Goal: Task Accomplishment & Management: Use online tool/utility

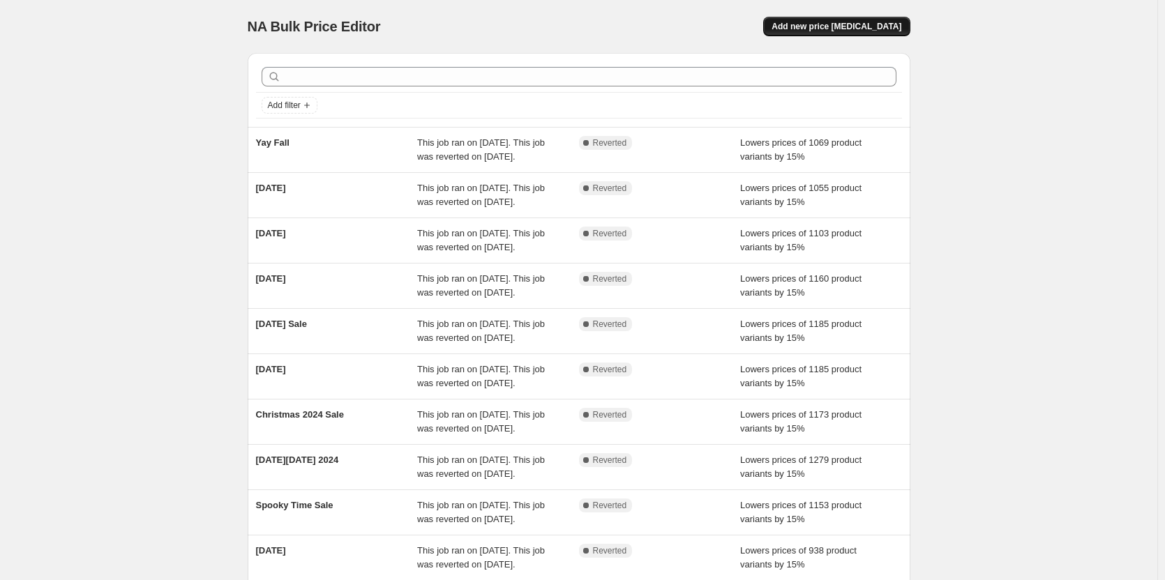
click at [891, 27] on span "Add new price [MEDICAL_DATA]" at bounding box center [836, 26] width 130 height 11
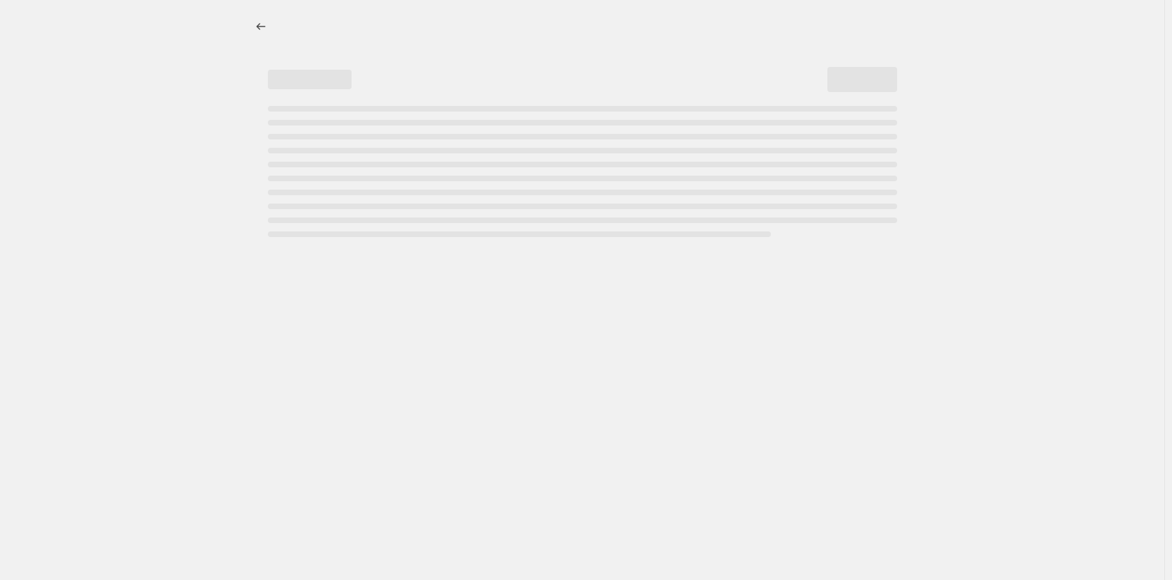
select select "percentage"
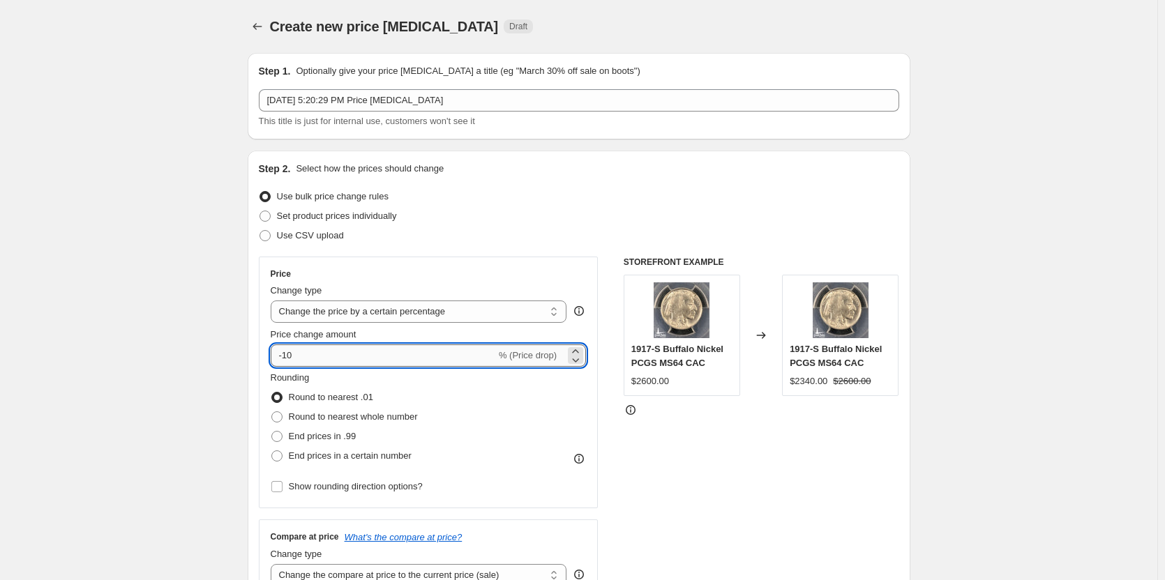
click at [402, 355] on input "-10" at bounding box center [383, 356] width 225 height 22
drag, startPoint x: 339, startPoint y: 361, endPoint x: 253, endPoint y: 356, distance: 85.9
click at [253, 356] on div "Step 2. Select how the prices should change Use bulk price change rules Set pro…" at bounding box center [579, 396] width 663 height 490
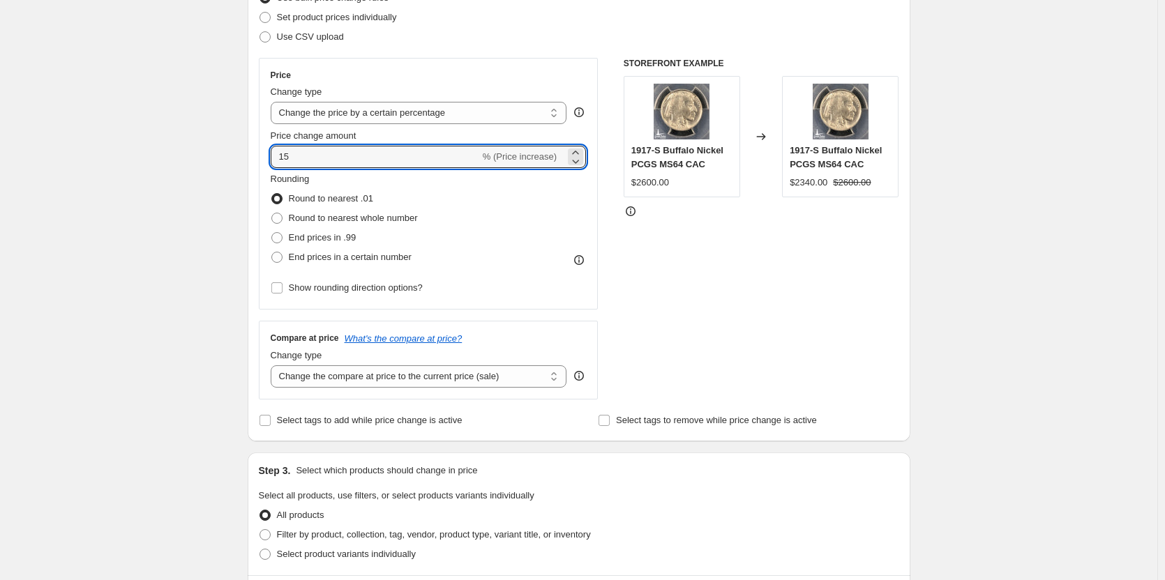
scroll to position [209, 0]
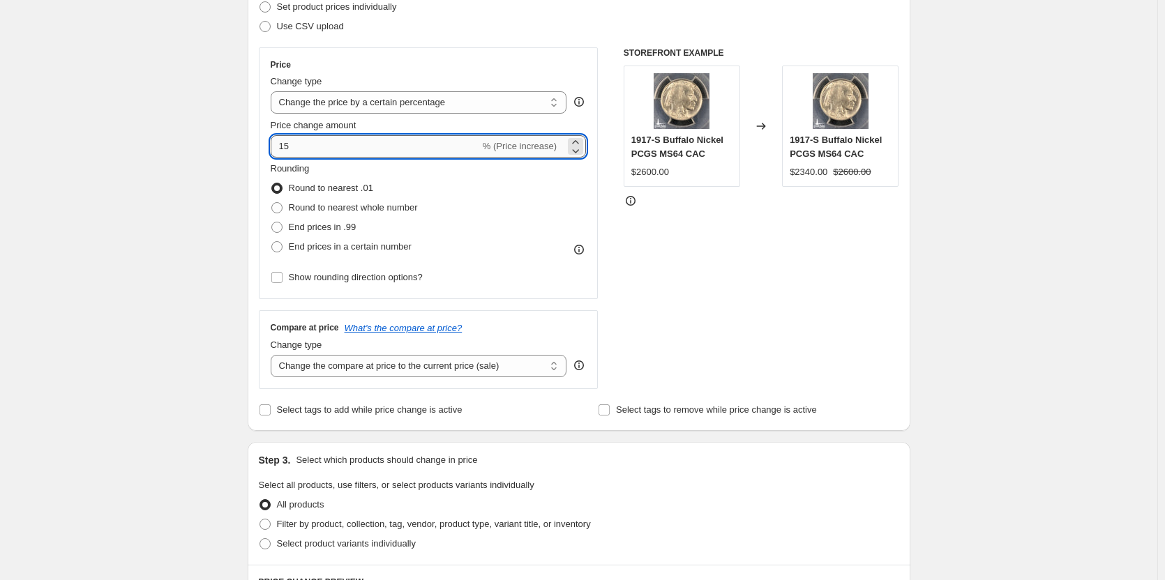
drag, startPoint x: 296, startPoint y: 147, endPoint x: 280, endPoint y: 146, distance: 16.1
click at [280, 146] on input "15" at bounding box center [375, 146] width 209 height 22
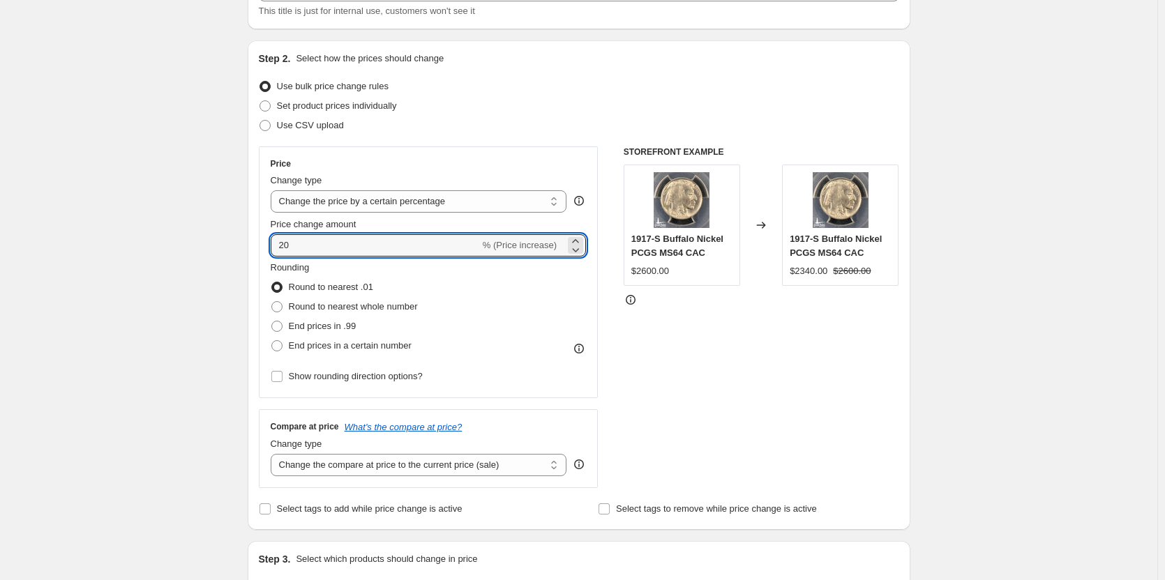
scroll to position [0, 0]
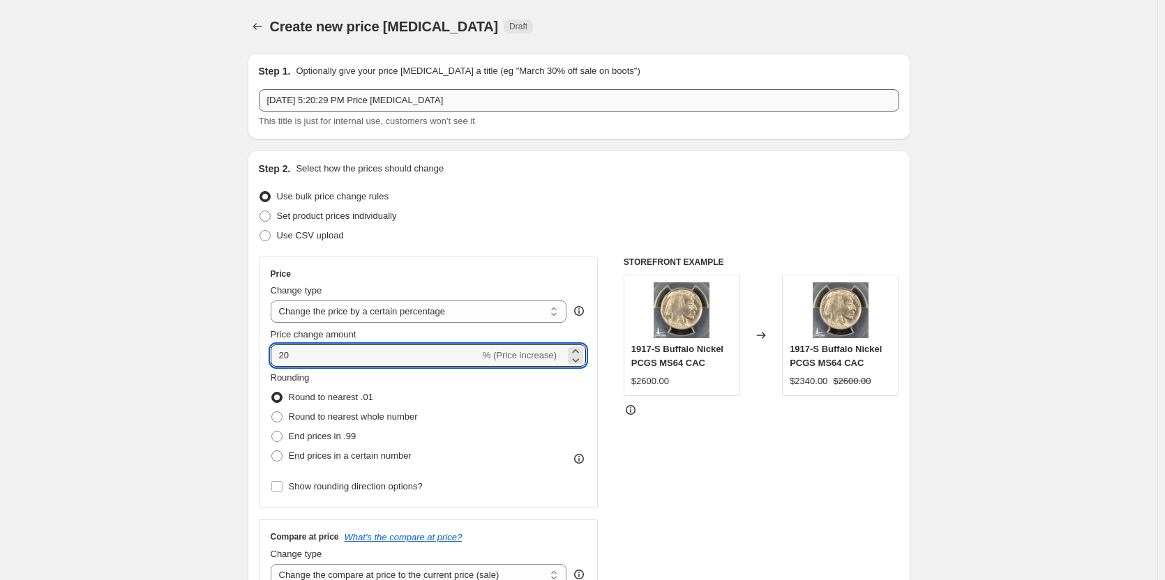
type input "20"
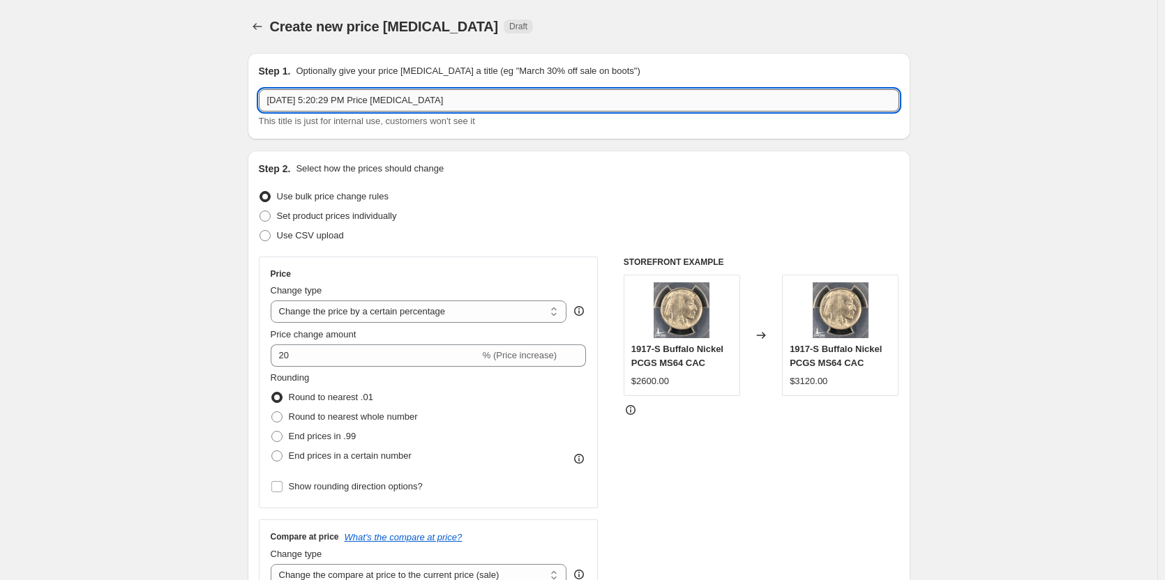
click at [388, 102] on input "Oct 9, 2025, 5:20:29 PM Price change job" at bounding box center [579, 100] width 640 height 22
drag, startPoint x: 461, startPoint y: 98, endPoint x: -11, endPoint y: 85, distance: 472.4
click at [0, 85] on html "Home Settings Plans Skip to content Create new price change job. This page is r…" at bounding box center [582, 290] width 1165 height 580
type input "Estate Up"
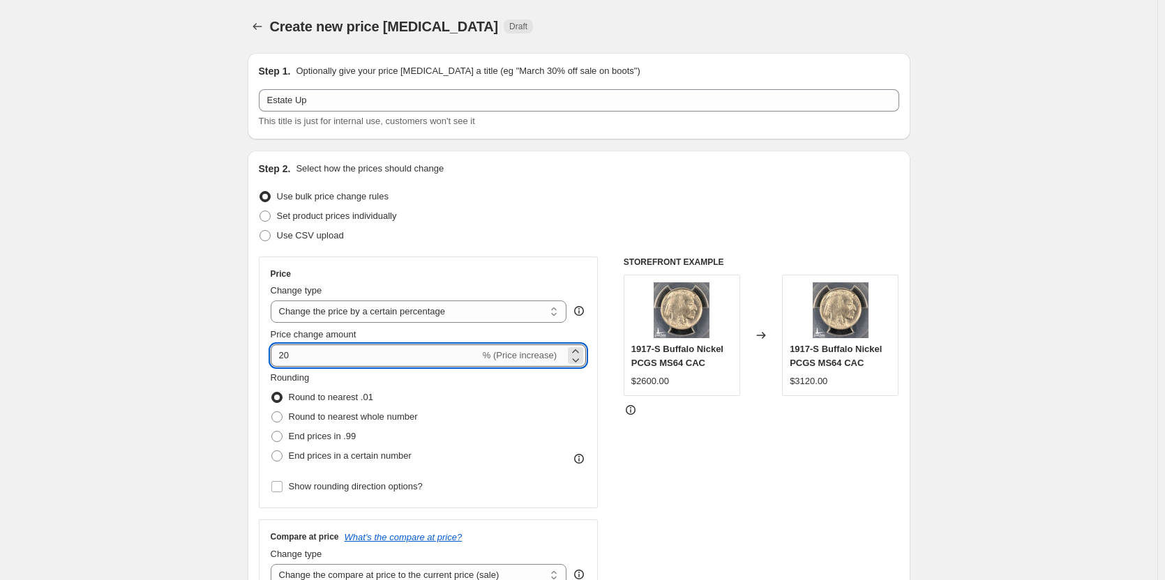
click at [282, 356] on input "20" at bounding box center [375, 356] width 209 height 22
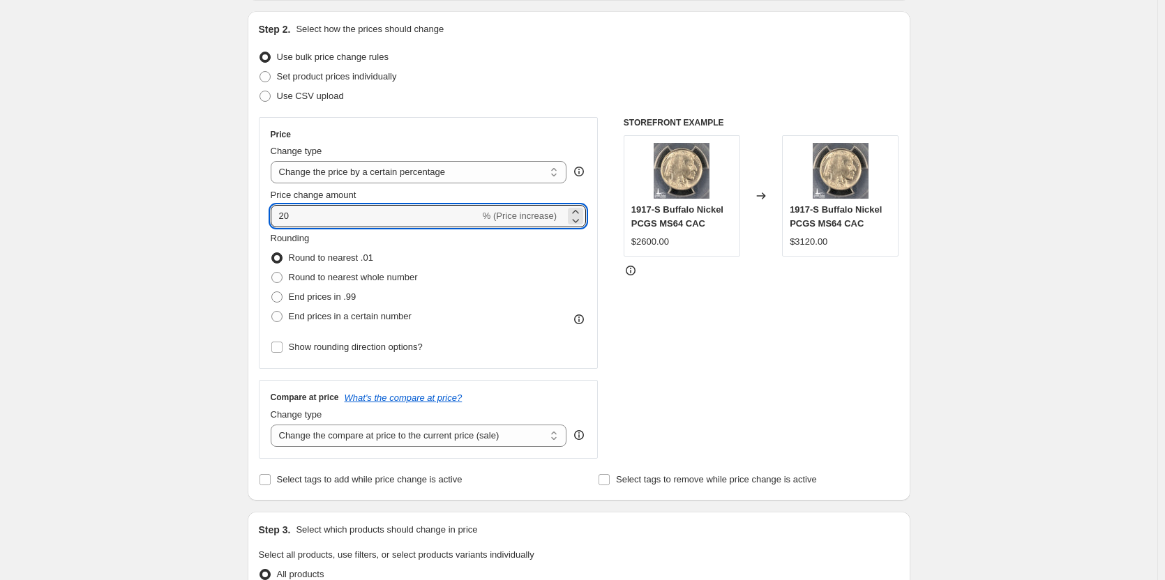
scroll to position [279, 0]
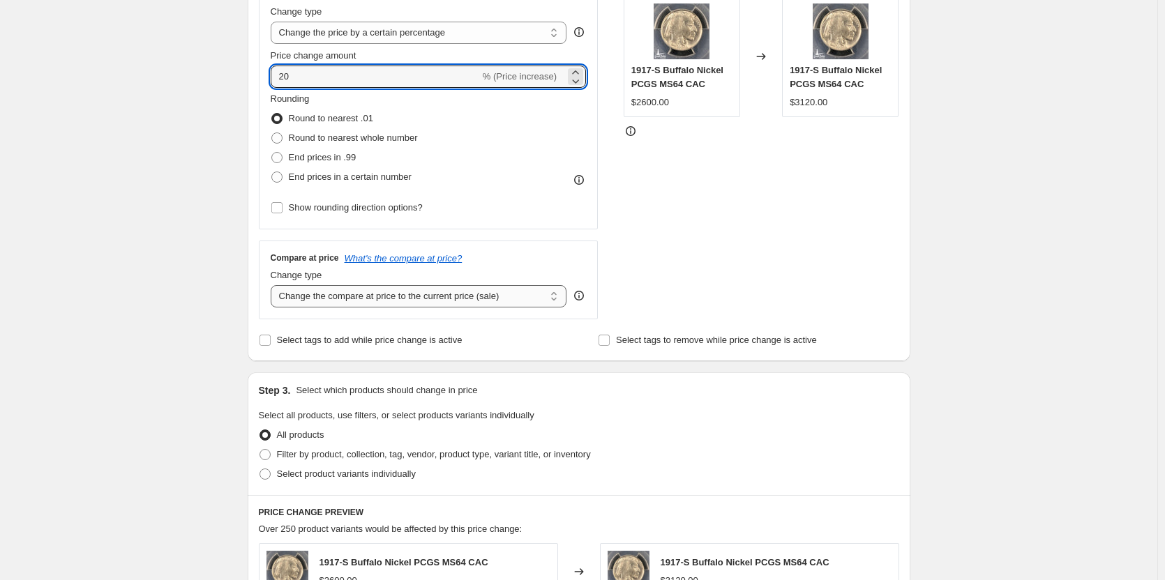
click at [423, 304] on select "Change the compare at price to the current price (sale) Change the compare at p…" at bounding box center [419, 296] width 296 height 22
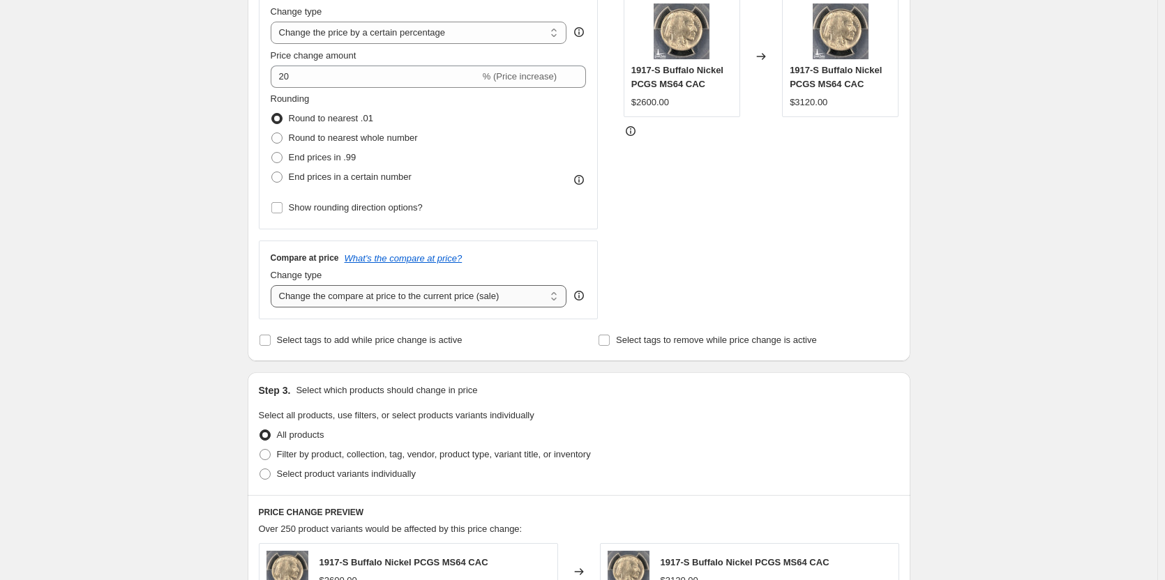
select select "no_change"
click at [273, 285] on select "Change the compare at price to the current price (sale) Change the compare at p…" at bounding box center [419, 296] width 296 height 22
click at [176, 264] on div "Create new price change job. This page is ready Create new price change job Dra…" at bounding box center [578, 420] width 1157 height 1398
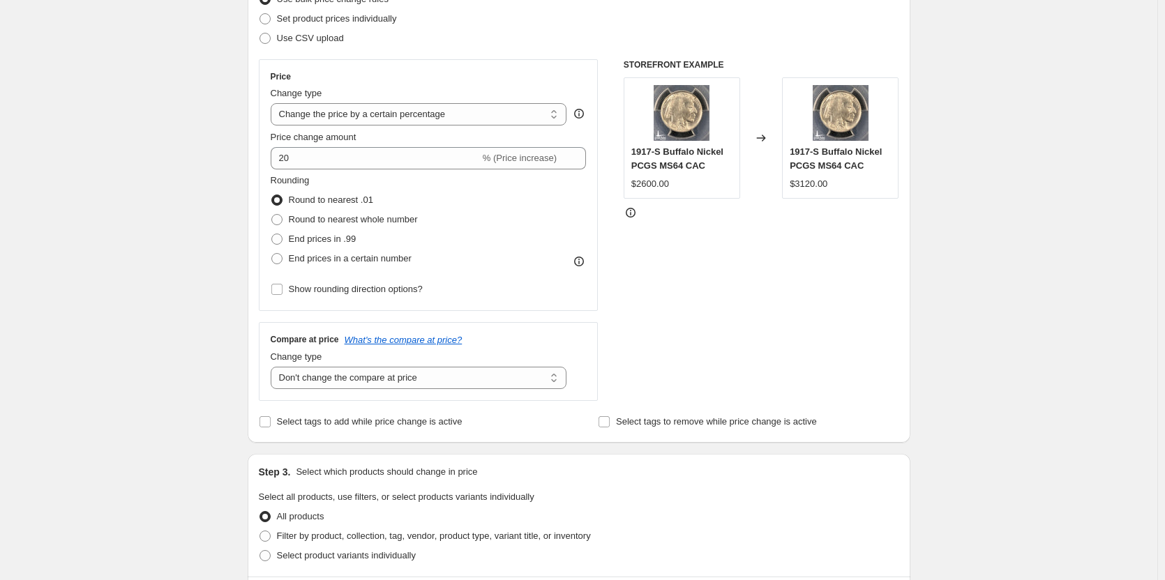
scroll to position [331, 0]
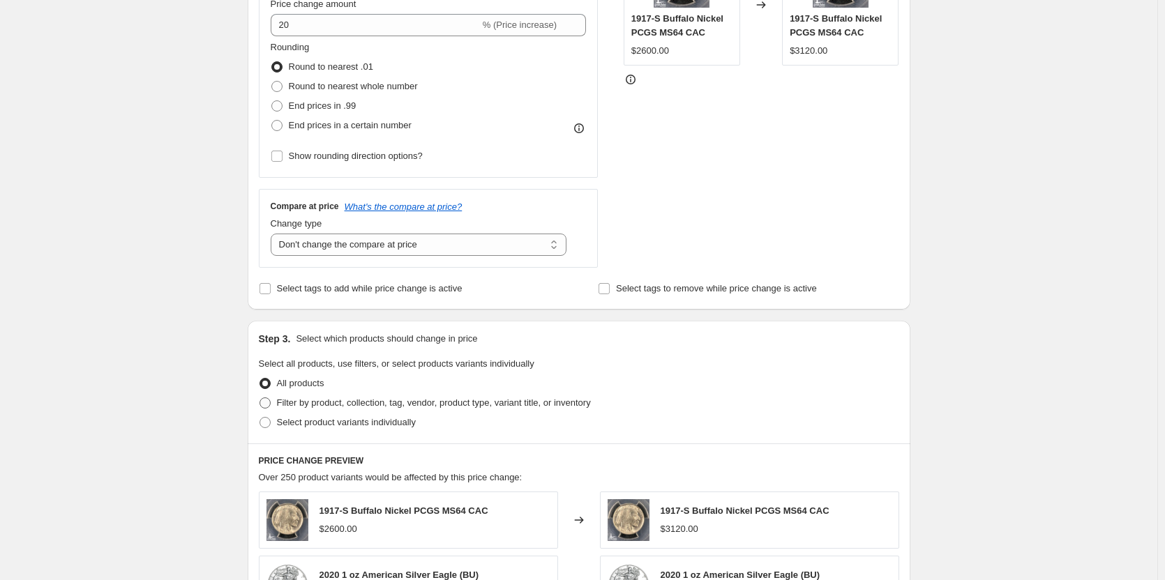
click at [373, 408] on span "Filter by product, collection, tag, vendor, product type, variant title, or inv…" at bounding box center [434, 403] width 314 height 10
click at [260, 398] on input "Filter by product, collection, tag, vendor, product type, variant title, or inv…" at bounding box center [259, 398] width 1 height 1
radio input "true"
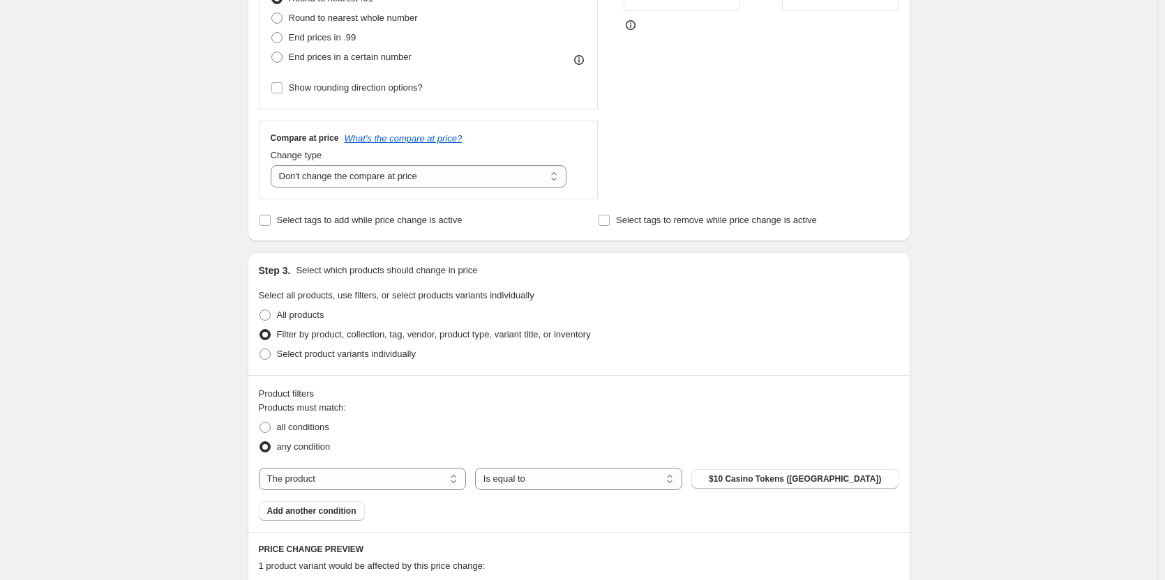
scroll to position [400, 0]
click at [409, 479] on select "The product The product's collection The product's tag The product's vendor The…" at bounding box center [362, 478] width 207 height 22
select select "collection"
click at [545, 479] on select "Is equal to Is not equal to" at bounding box center [578, 478] width 207 height 22
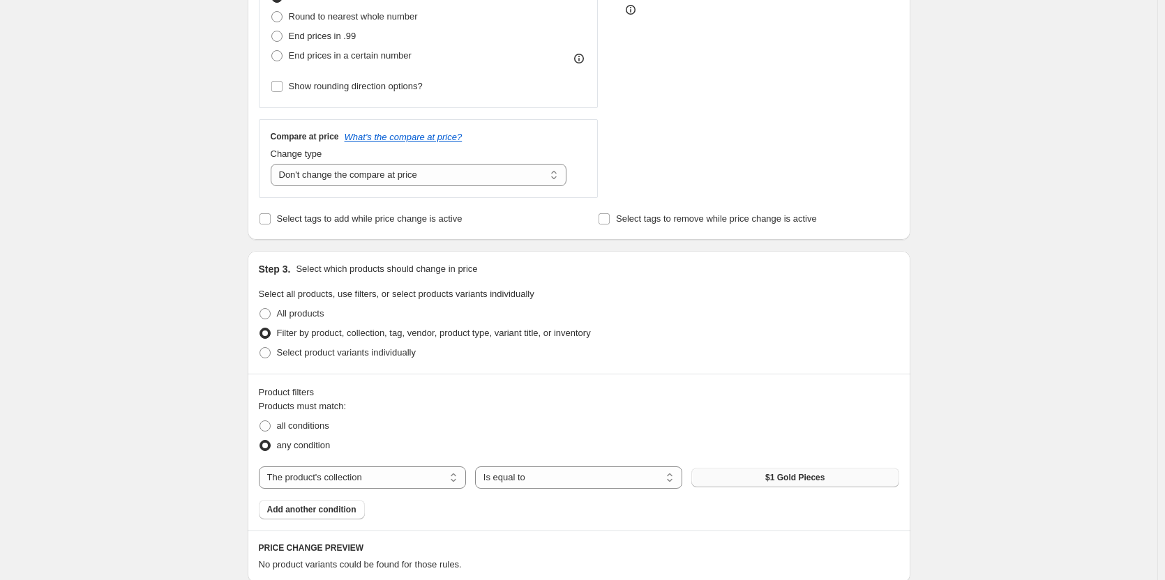
click at [856, 483] on button "$1 Gold Pieces" at bounding box center [794, 478] width 207 height 20
click at [130, 358] on div "Create new price change job. This page is ready Create new price change job Dra…" at bounding box center [578, 382] width 1157 height 1564
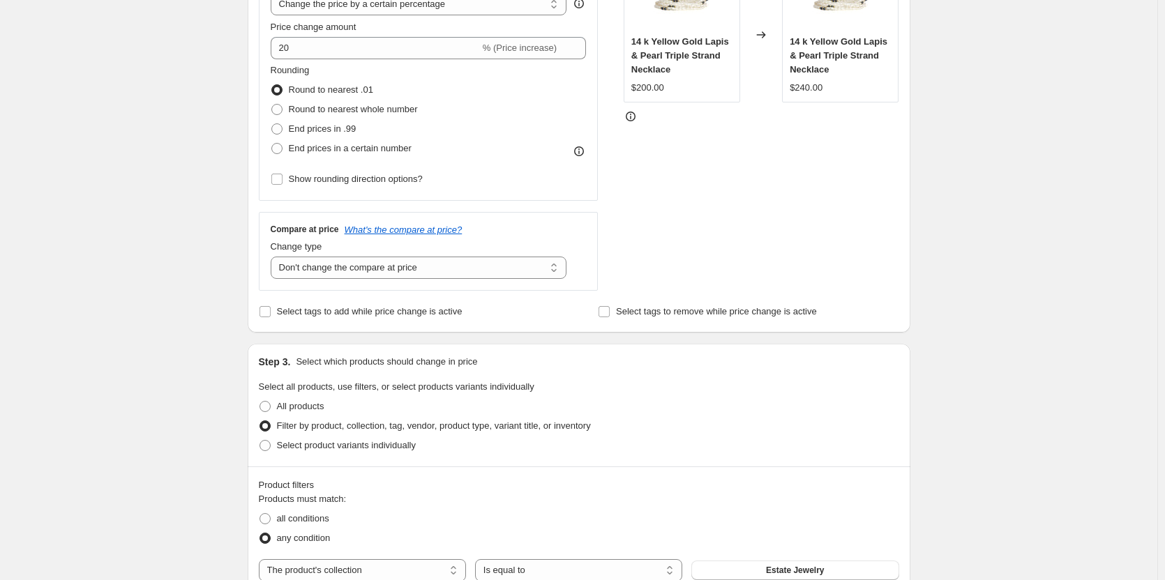
scroll to position [52, 0]
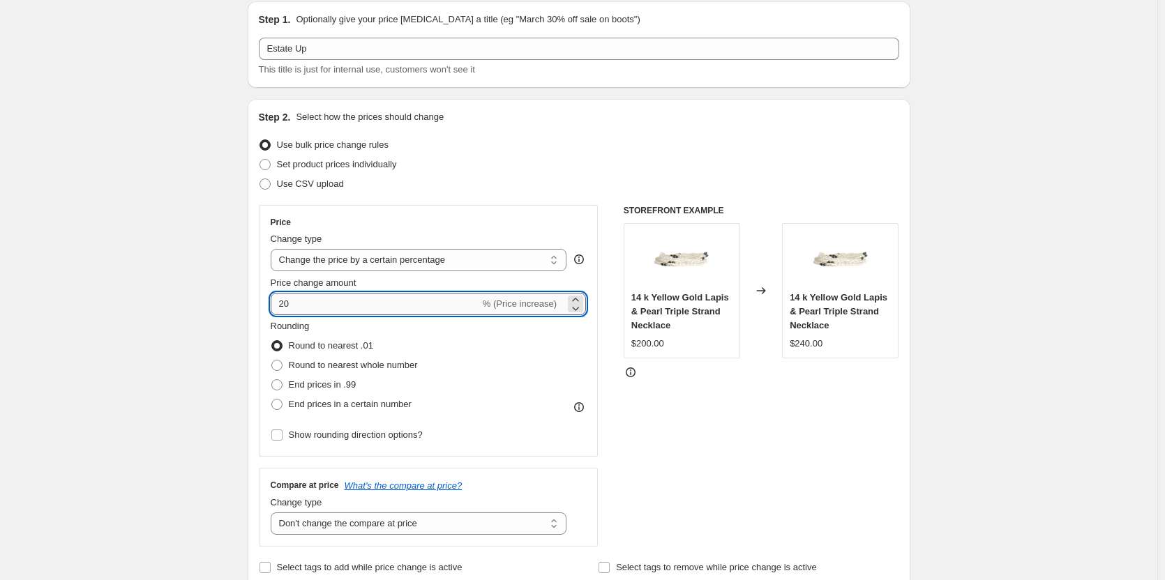
drag, startPoint x: 289, startPoint y: 301, endPoint x: 276, endPoint y: 302, distance: 12.6
click at [276, 302] on input "20" at bounding box center [375, 304] width 209 height 22
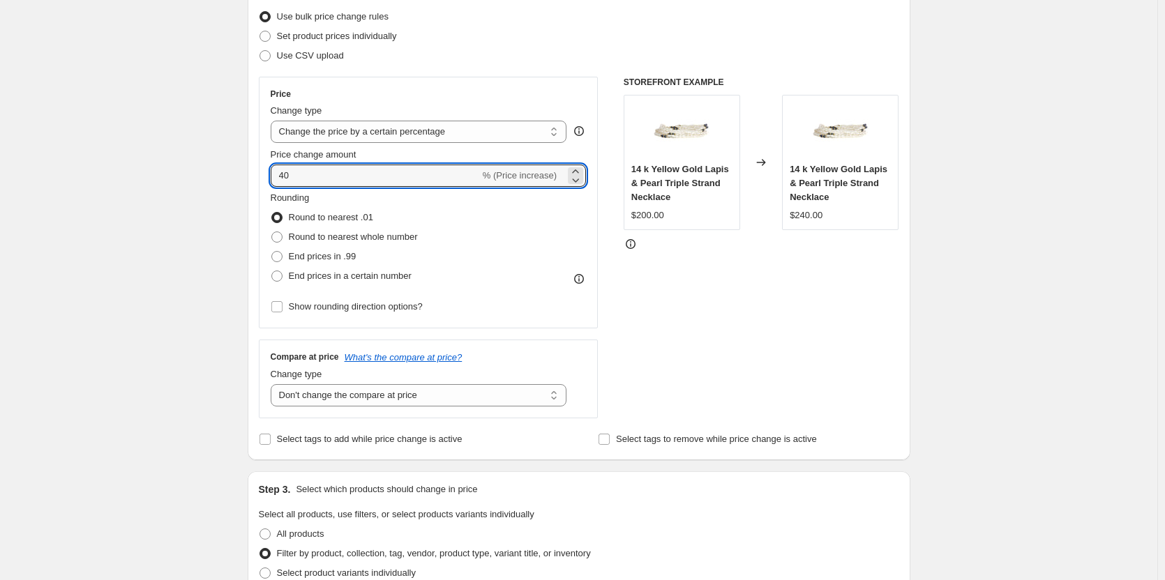
scroll to position [0, 0]
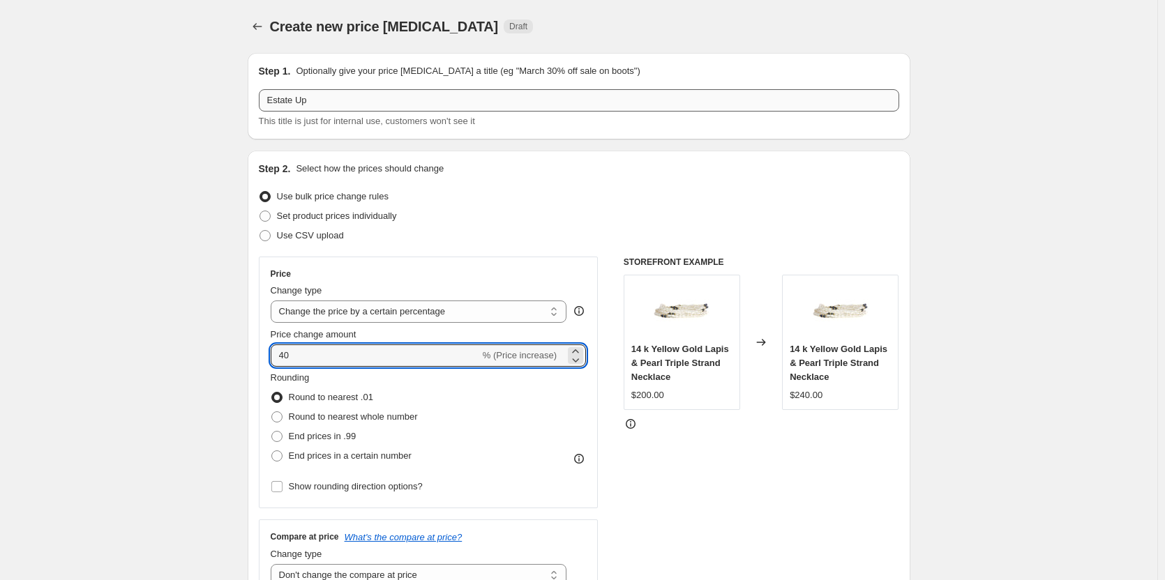
type input "40"
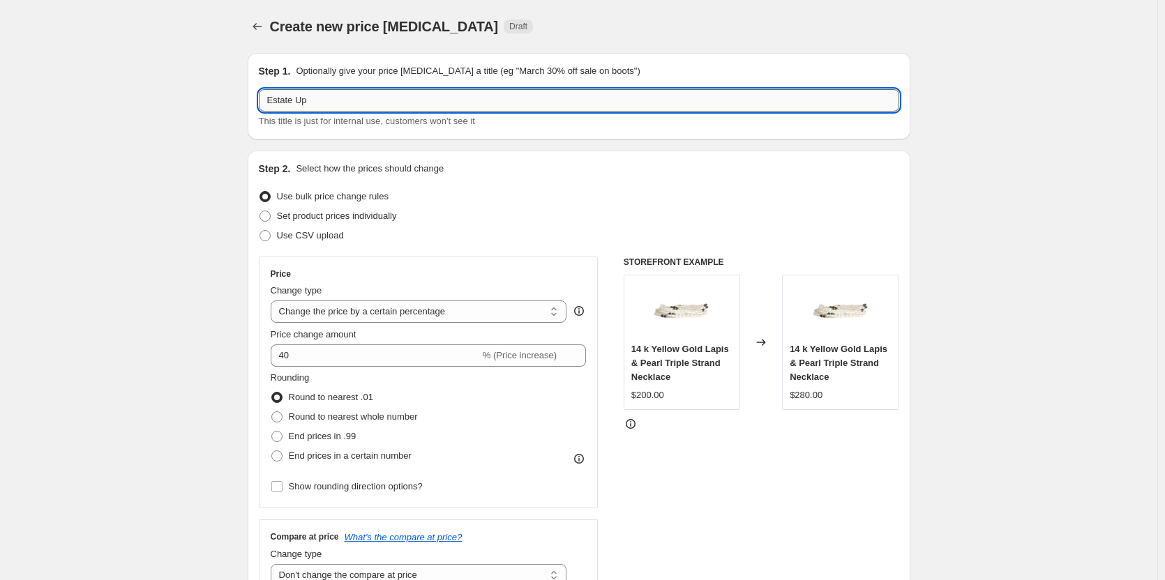
click at [453, 95] on input "Estate Up" at bounding box center [579, 100] width 640 height 22
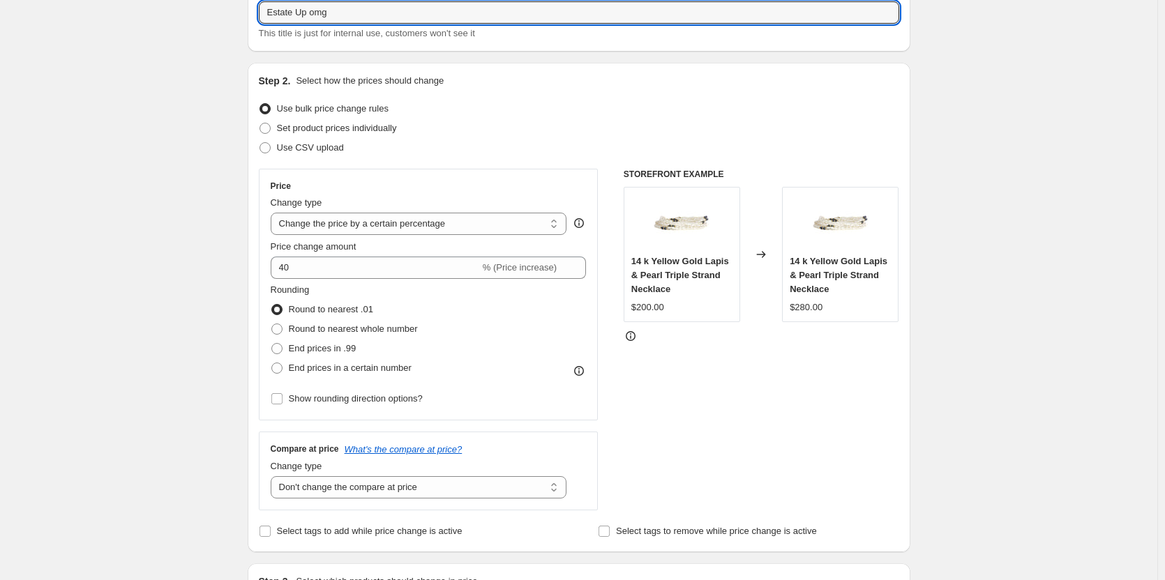
scroll to position [279, 0]
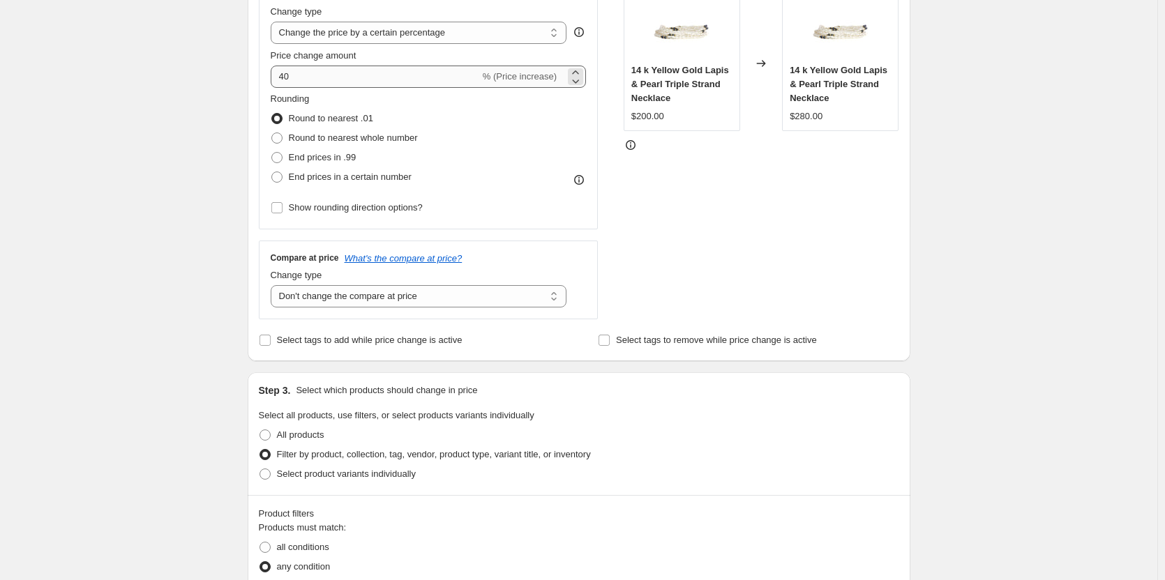
type input "Estate Up omg"
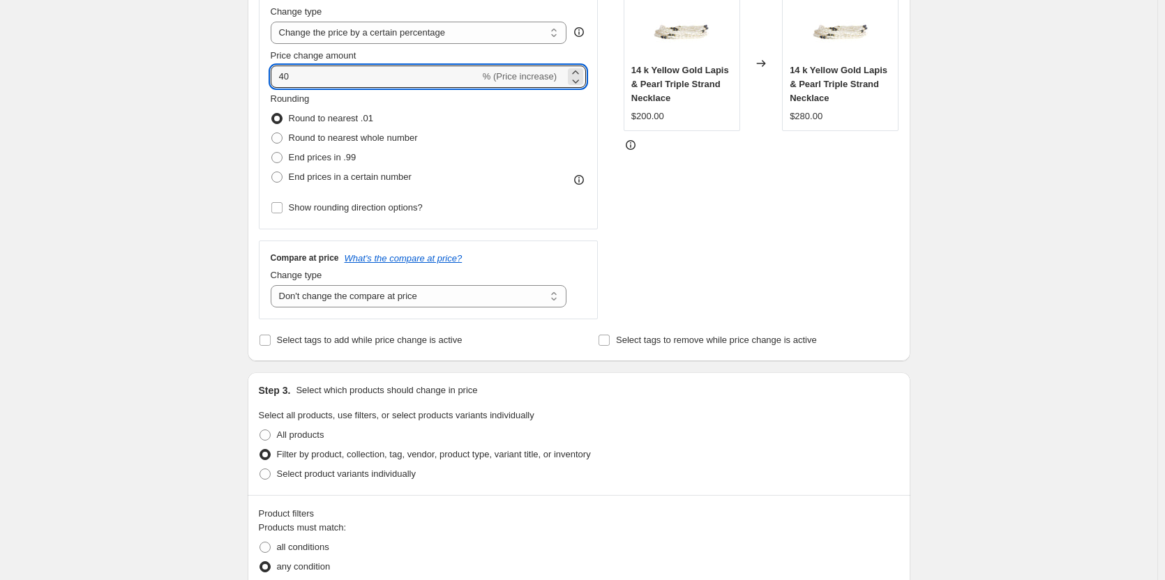
drag, startPoint x: 327, startPoint y: 77, endPoint x: 248, endPoint y: 77, distance: 78.8
click at [248, 77] on div "Step 1. Optionally give your price change job a title (eg "March 30% off sale o…" at bounding box center [573, 481] width 674 height 1437
type input "35"
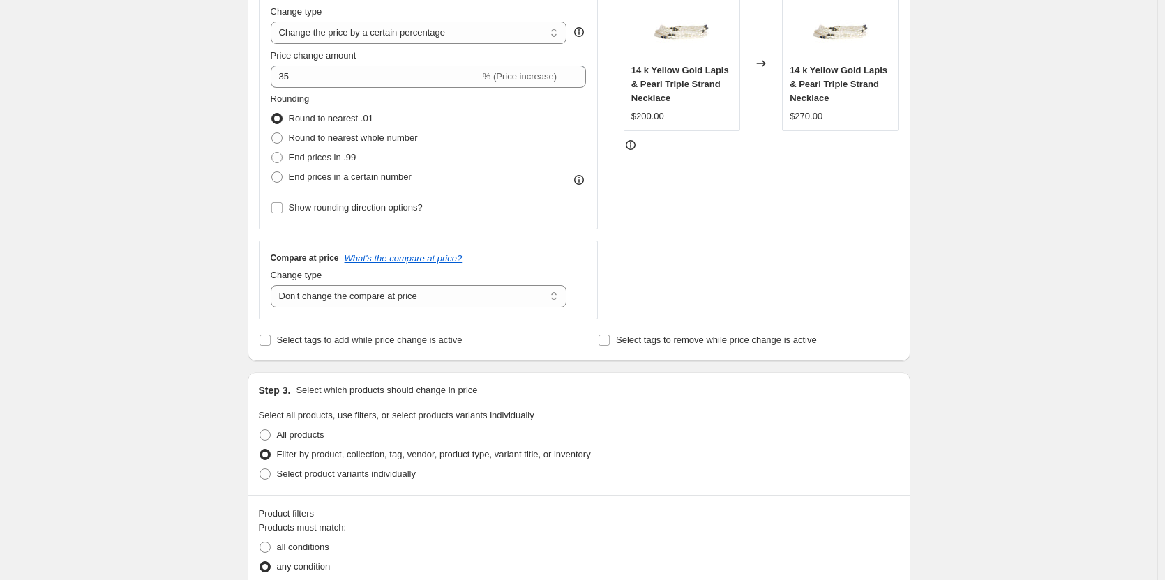
click at [187, 164] on div "Create new price change job. This page is ready Create new price change job Dra…" at bounding box center [578, 503] width 1157 height 1564
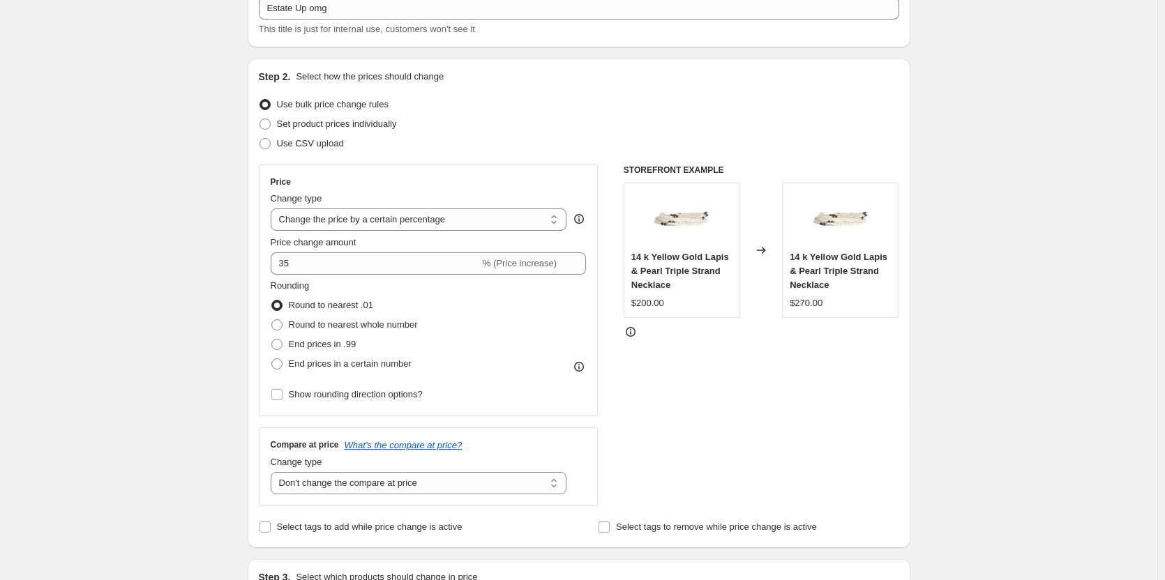
scroll to position [121, 0]
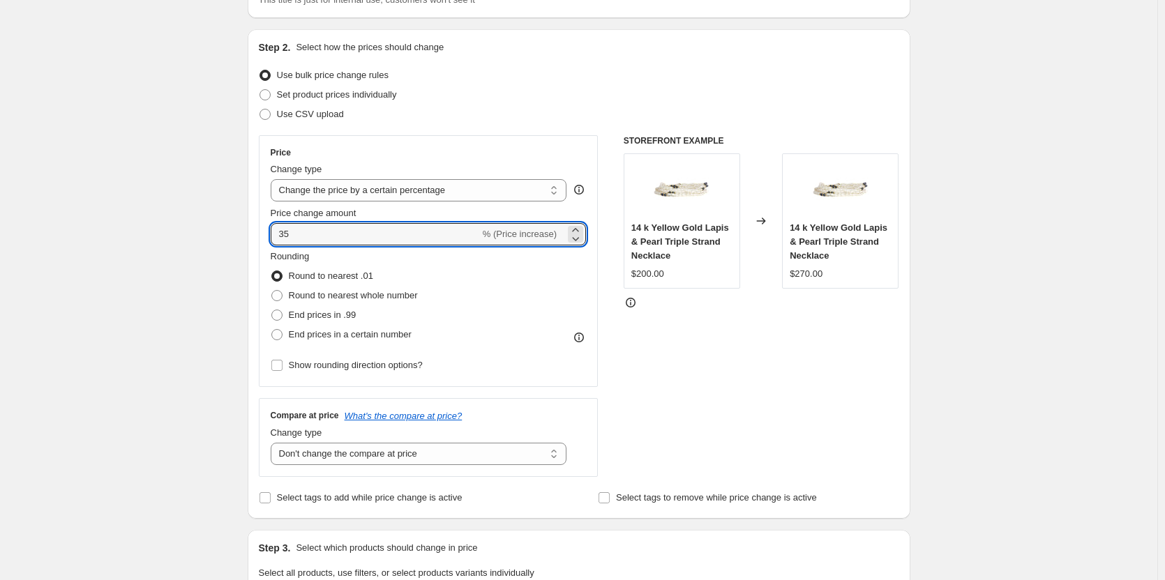
drag, startPoint x: 302, startPoint y: 235, endPoint x: 246, endPoint y: 225, distance: 56.6
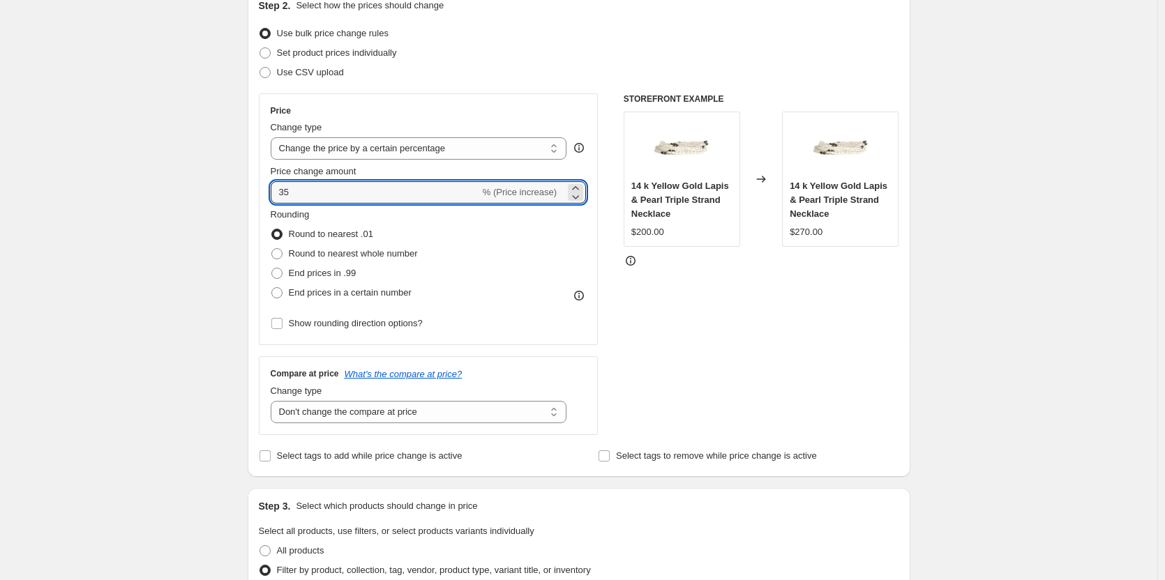
scroll to position [191, 0]
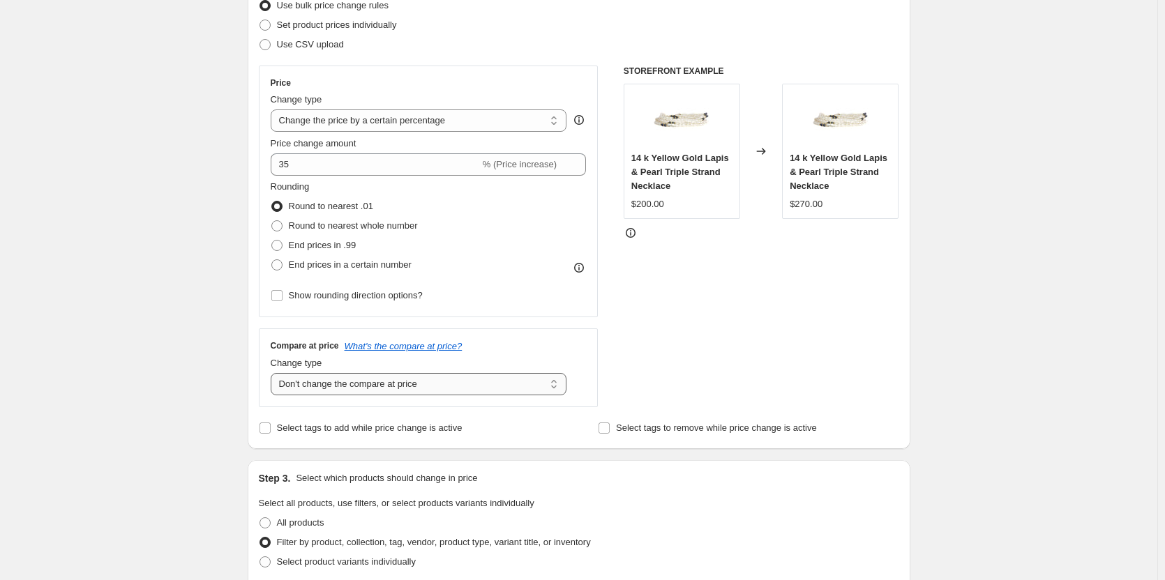
click at [383, 378] on select "Change the compare at price to the current price (sale) Change the compare at p…" at bounding box center [419, 384] width 296 height 22
select select "remove"
click at [273, 373] on select "Change the compare at price to the current price (sale) Change the compare at p…" at bounding box center [419, 384] width 296 height 22
click at [195, 384] on div "Create new price change job. This page is ready Create new price change job Dra…" at bounding box center [578, 591] width 1157 height 1564
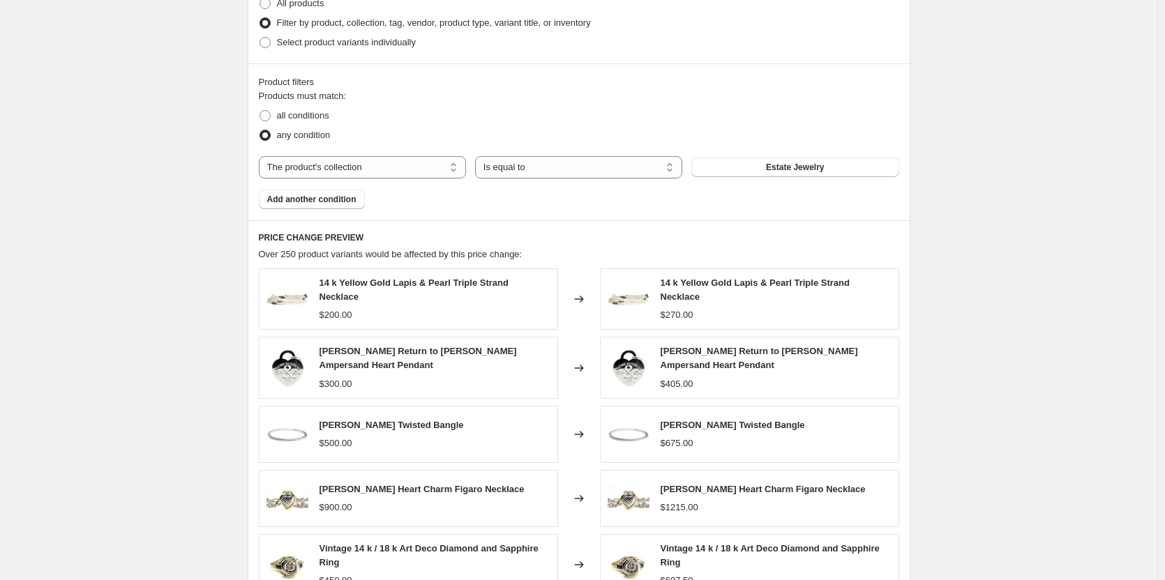
scroll to position [958, 0]
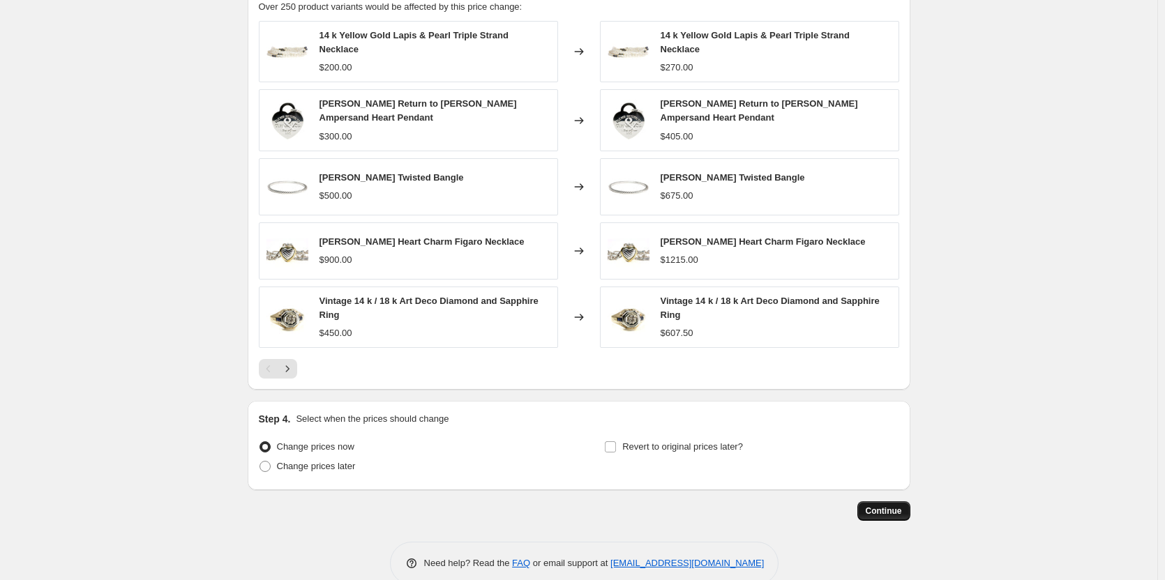
click at [893, 506] on span "Continue" at bounding box center [884, 511] width 36 height 11
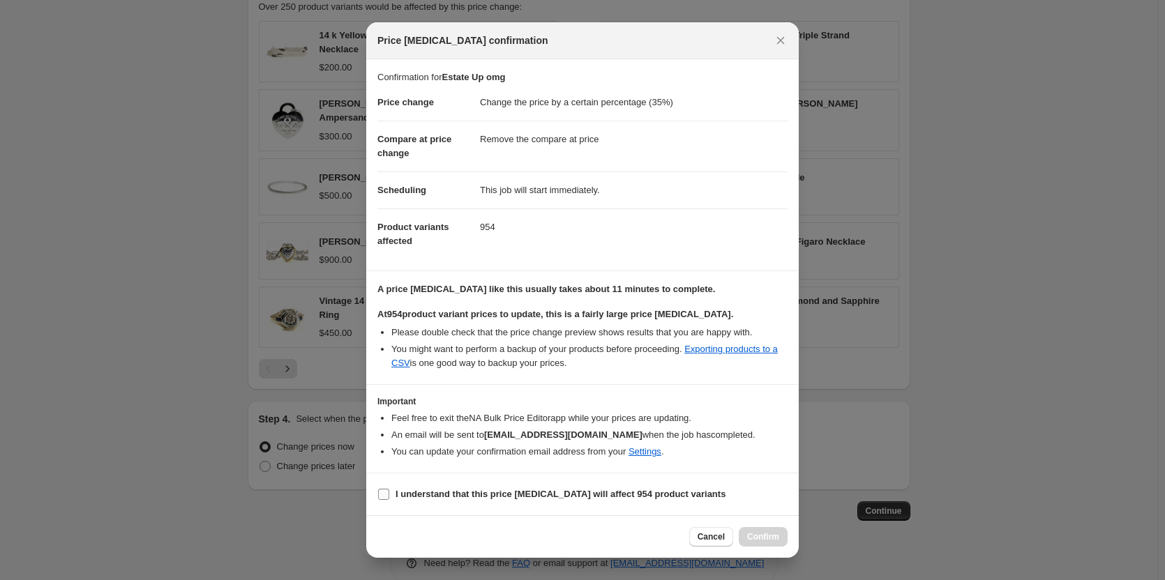
click at [388, 494] on input "I understand that this price change job will affect 954 product variants" at bounding box center [383, 494] width 11 height 11
checkbox input "true"
click at [773, 534] on span "Confirm" at bounding box center [763, 536] width 32 height 11
